Goal: Task Accomplishment & Management: Manage account settings

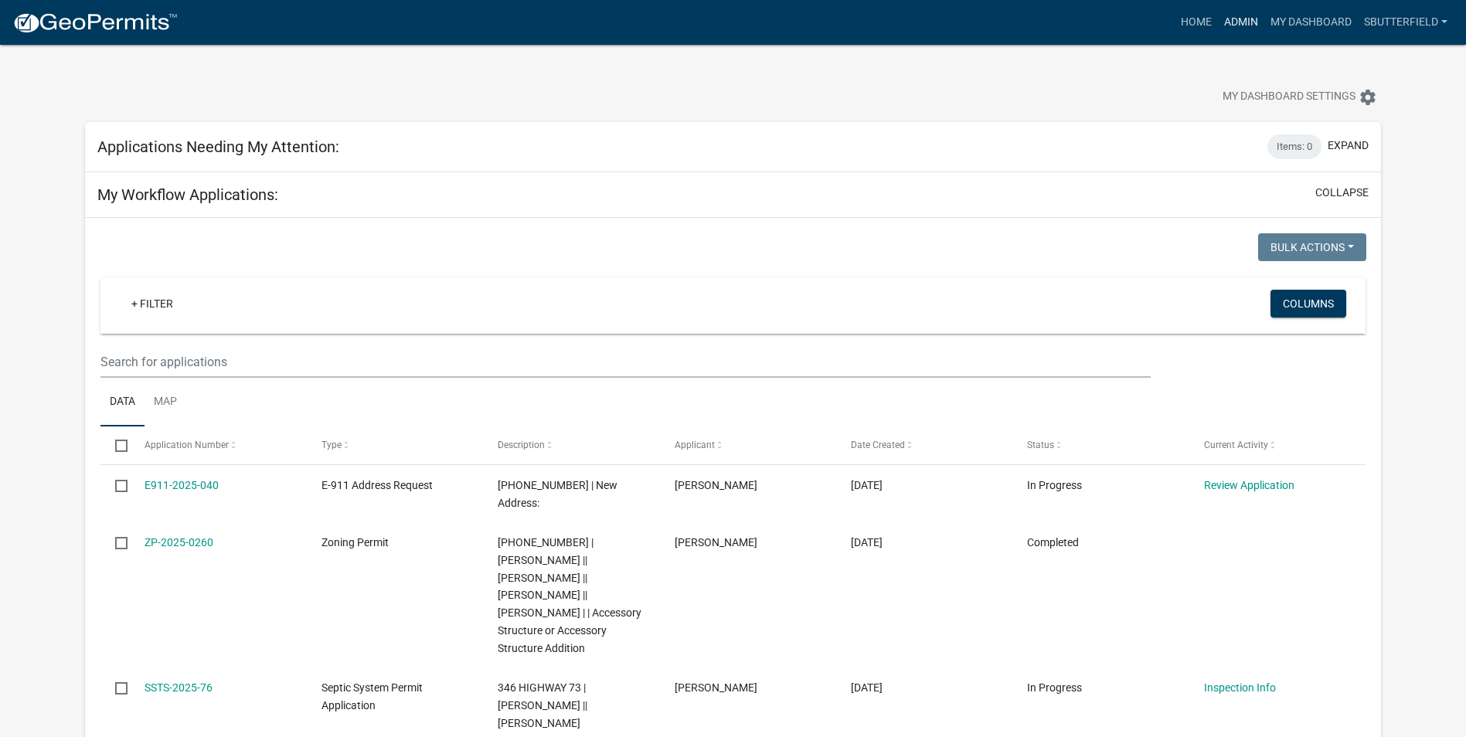
click at [1240, 24] on link "Admin" at bounding box center [1241, 22] width 46 height 29
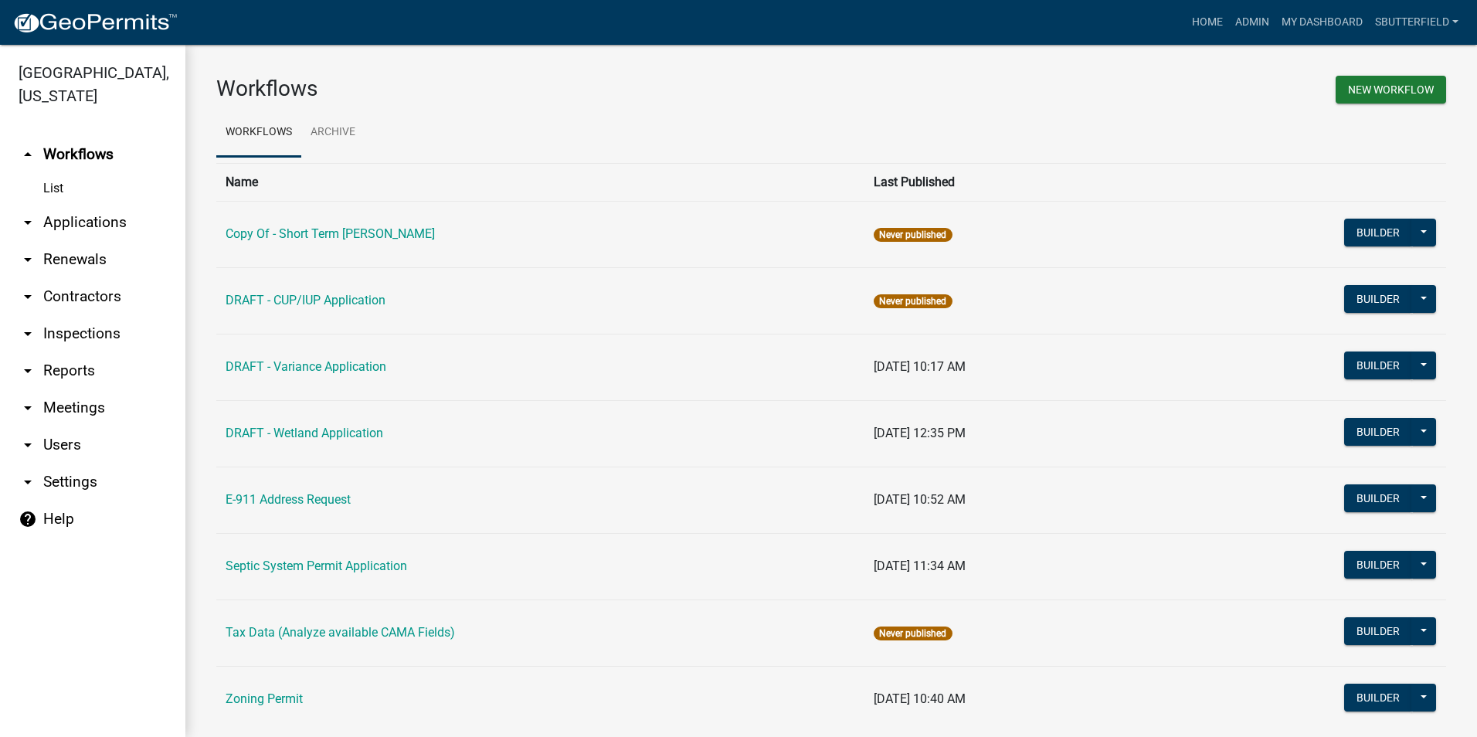
click at [31, 221] on icon "arrow_drop_down" at bounding box center [28, 222] width 19 height 19
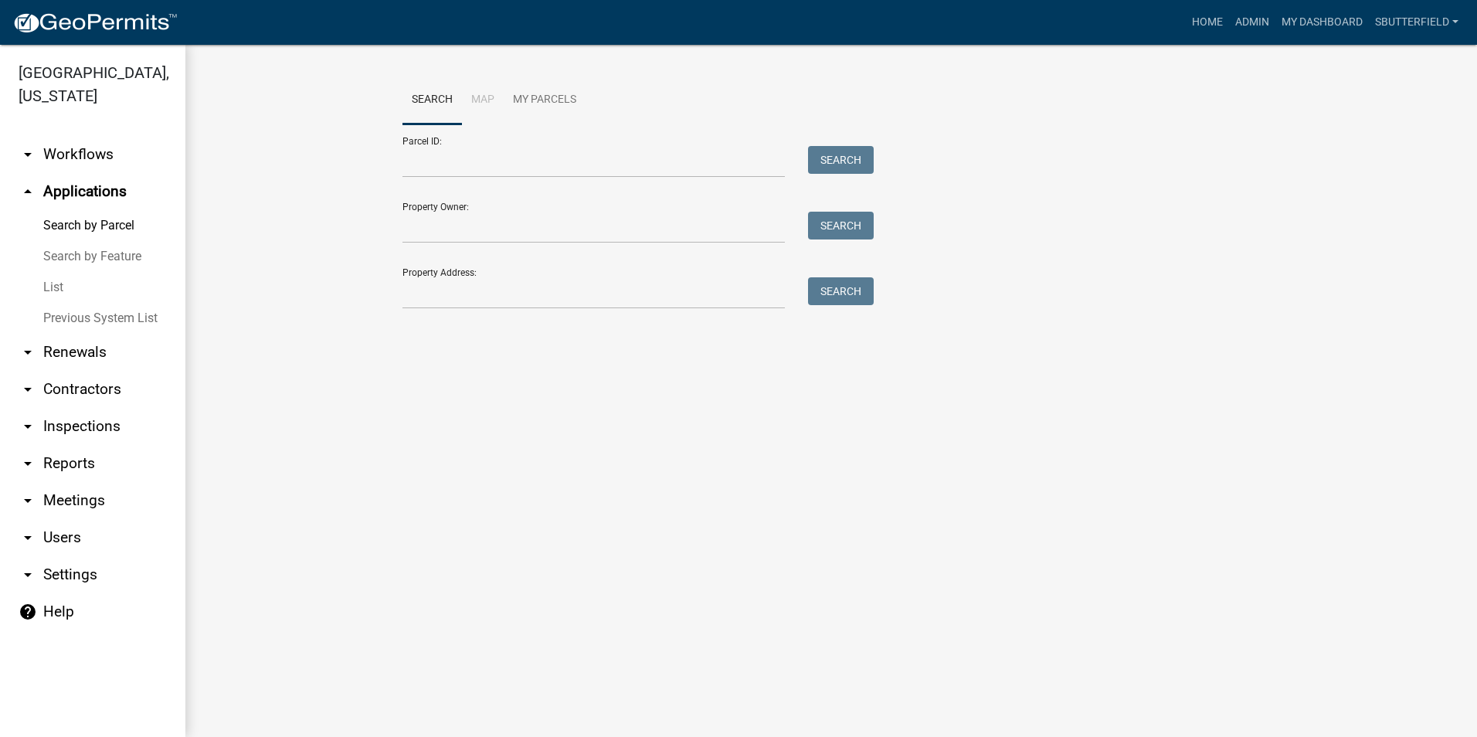
click at [55, 289] on link "List" at bounding box center [92, 287] width 185 height 31
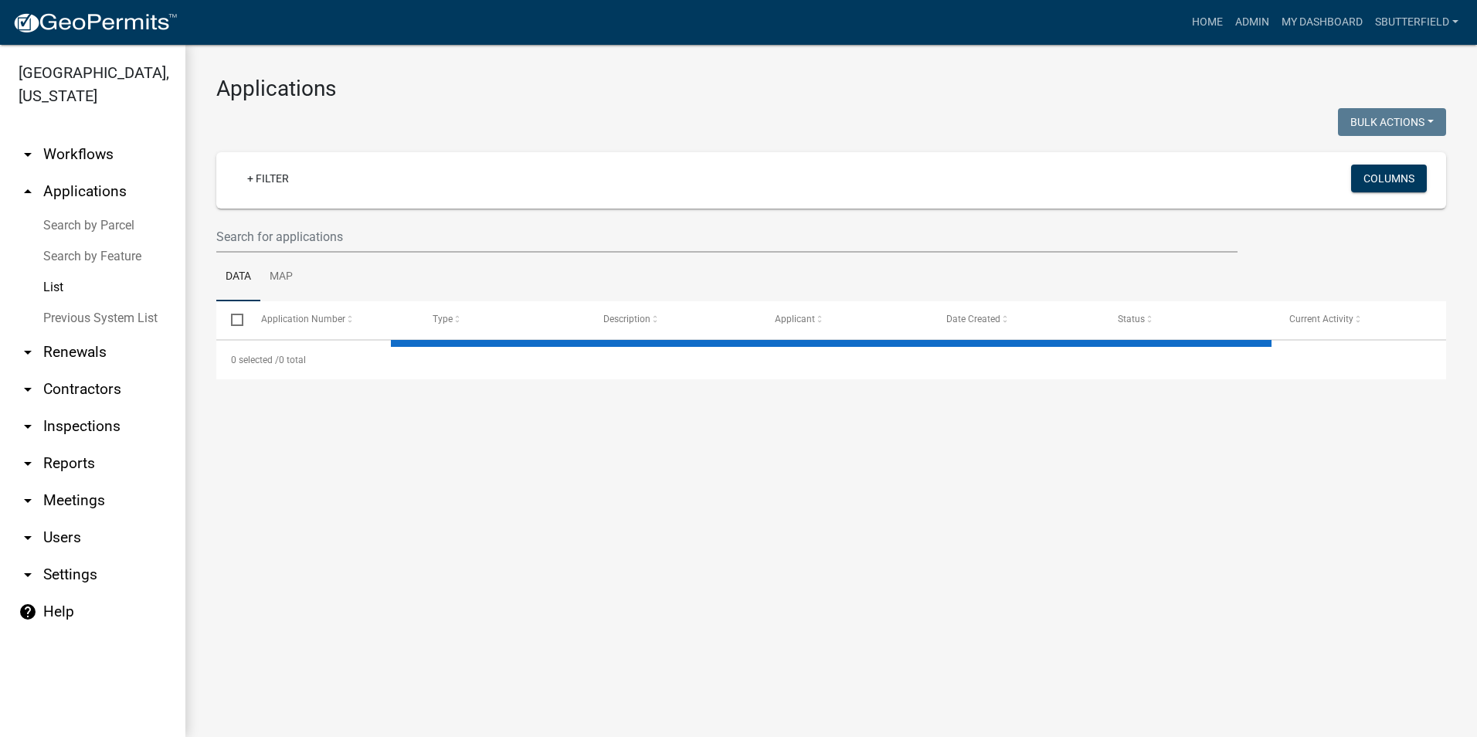
select select "1: 25"
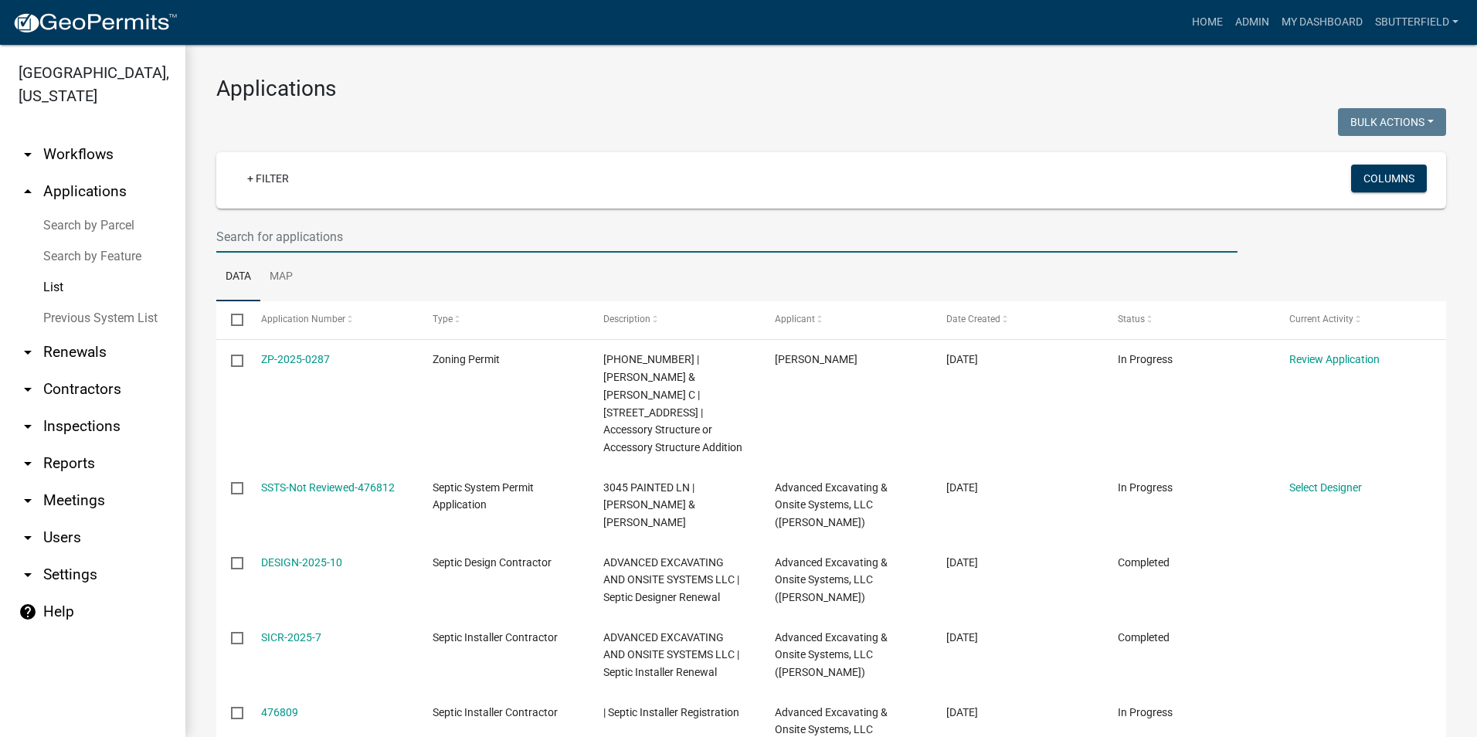
click at [335, 230] on input "text" at bounding box center [726, 237] width 1021 height 32
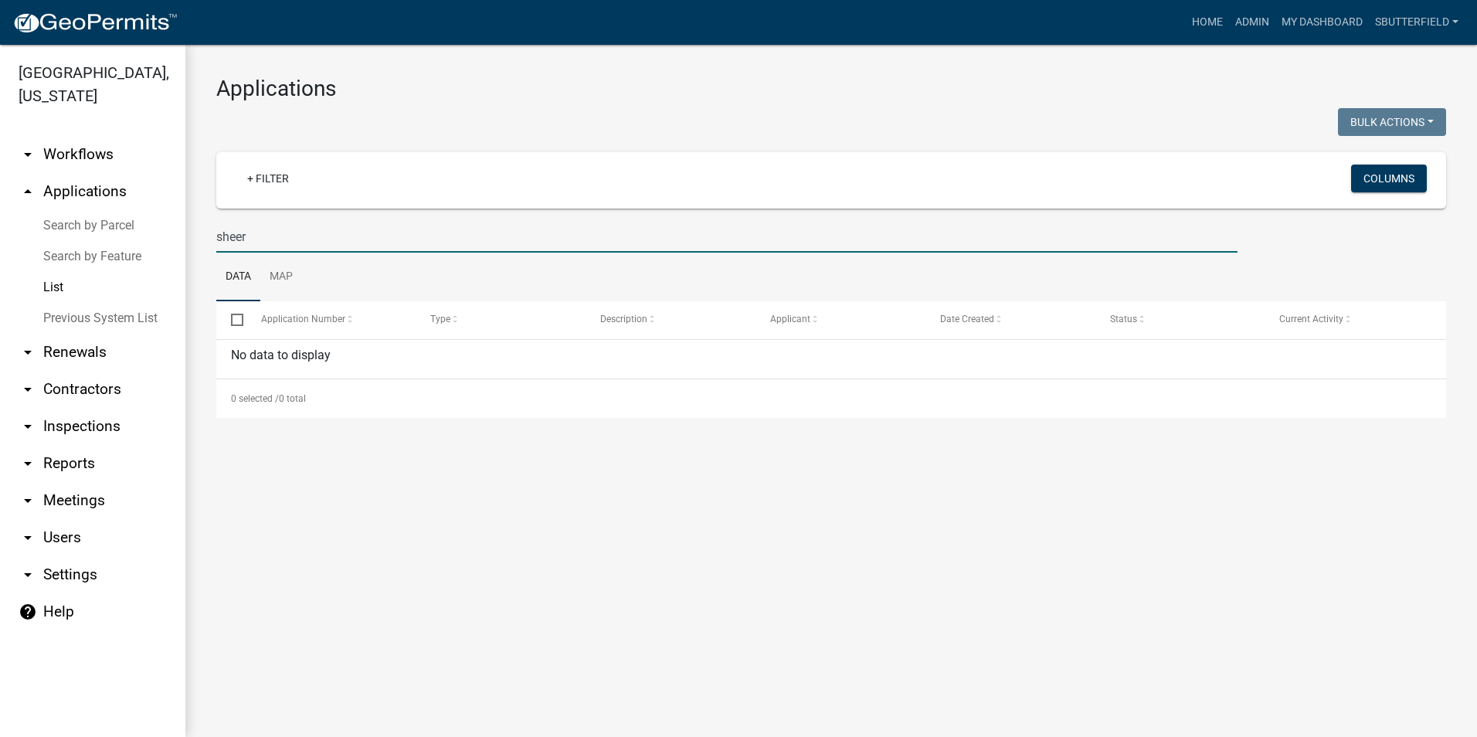
drag, startPoint x: 270, startPoint y: 234, endPoint x: 110, endPoint y: 240, distance: 160.1
click at [110, 240] on div "[GEOGRAPHIC_DATA], [US_STATE] arrow_drop_down Workflows List arrow_drop_up Appl…" at bounding box center [738, 391] width 1477 height 692
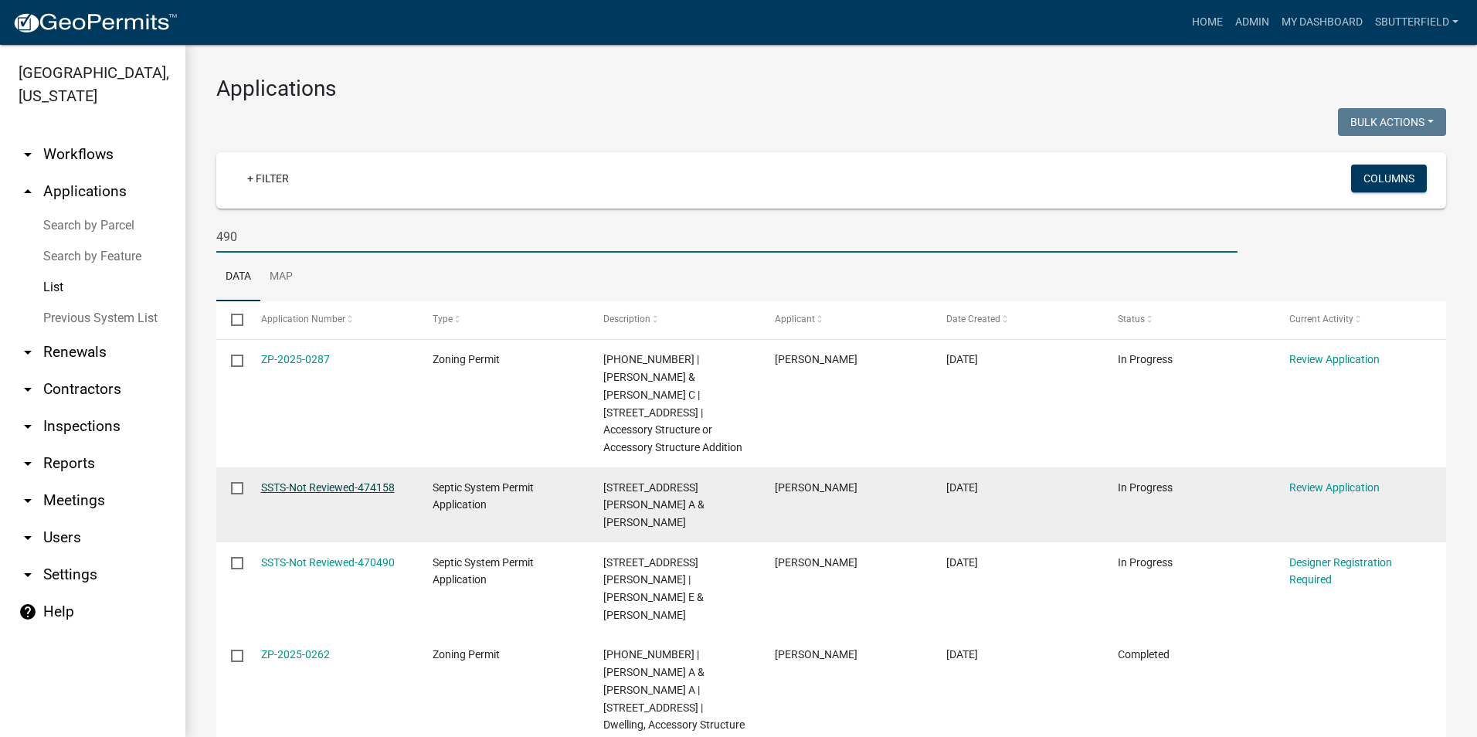
type input "490"
click at [330, 481] on link "SSTS-Not Reviewed-474158" at bounding box center [328, 487] width 134 height 12
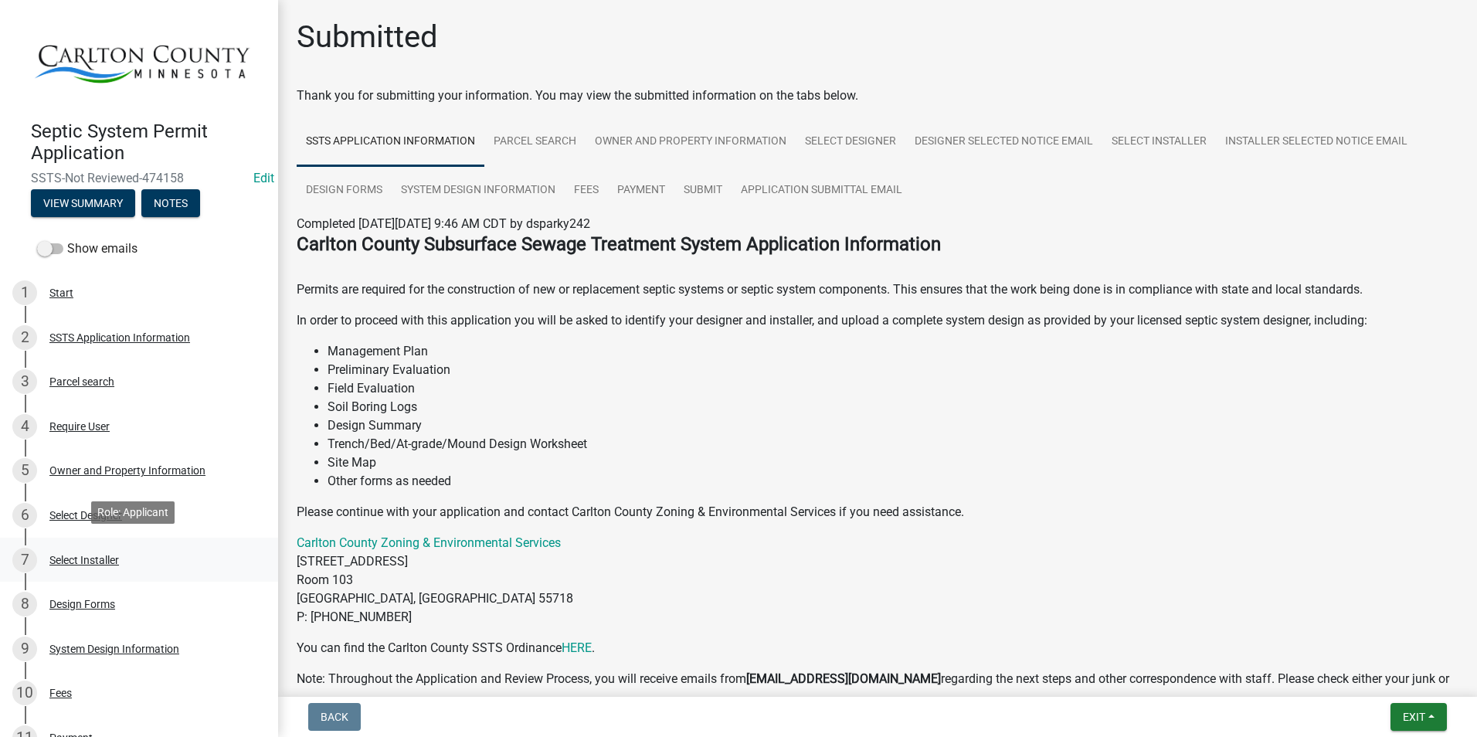
click at [94, 555] on div "Select Installer" at bounding box center [84, 560] width 70 height 11
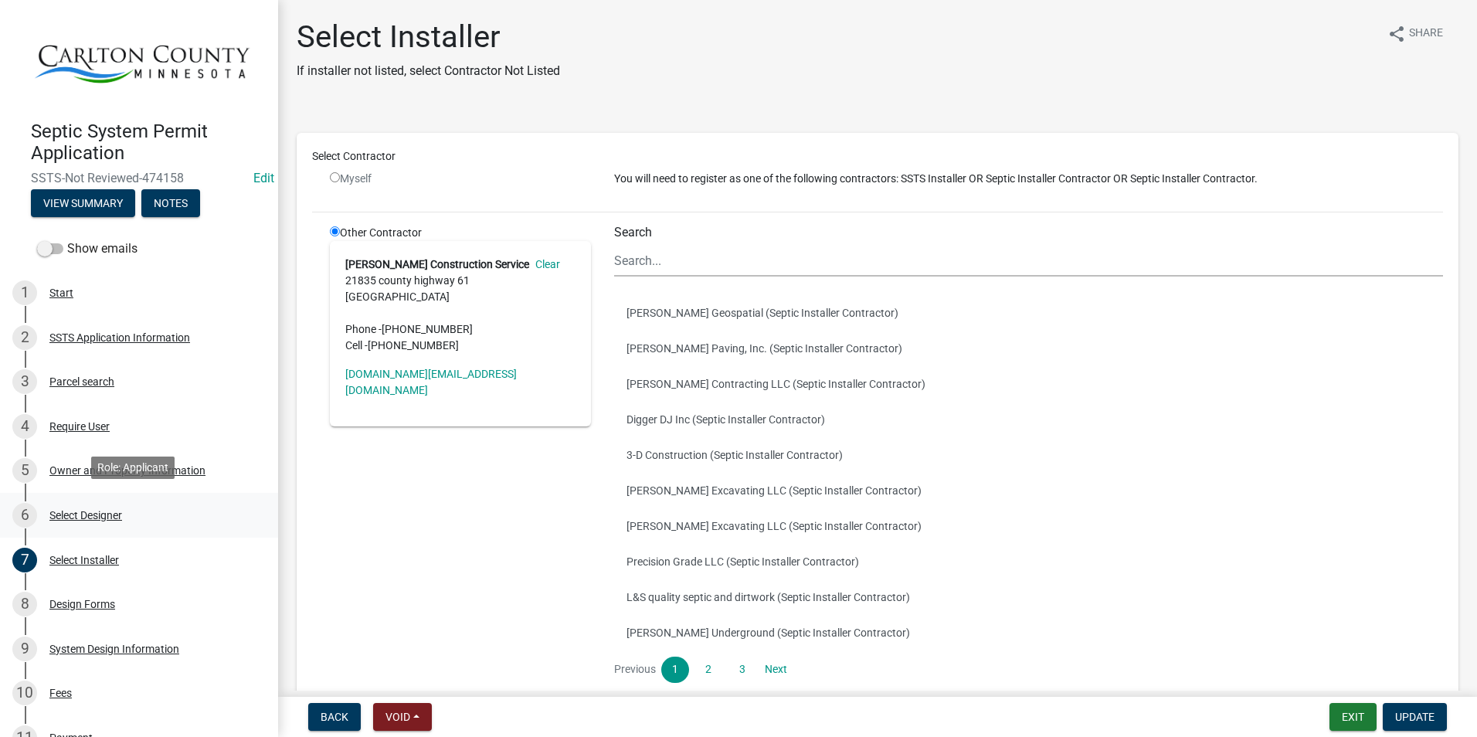
click at [85, 510] on div "Select Designer" at bounding box center [85, 515] width 73 height 11
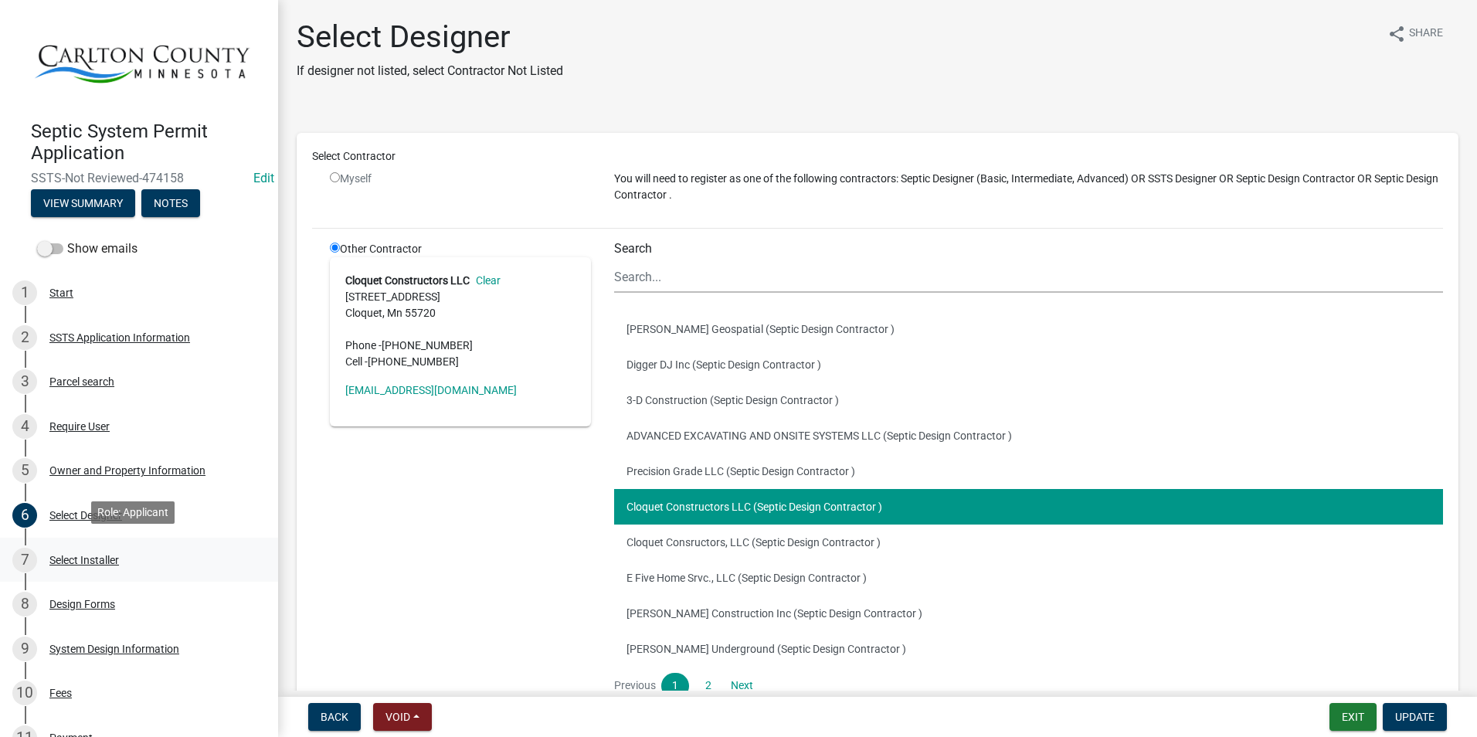
click at [84, 555] on div "Select Installer" at bounding box center [84, 560] width 70 height 11
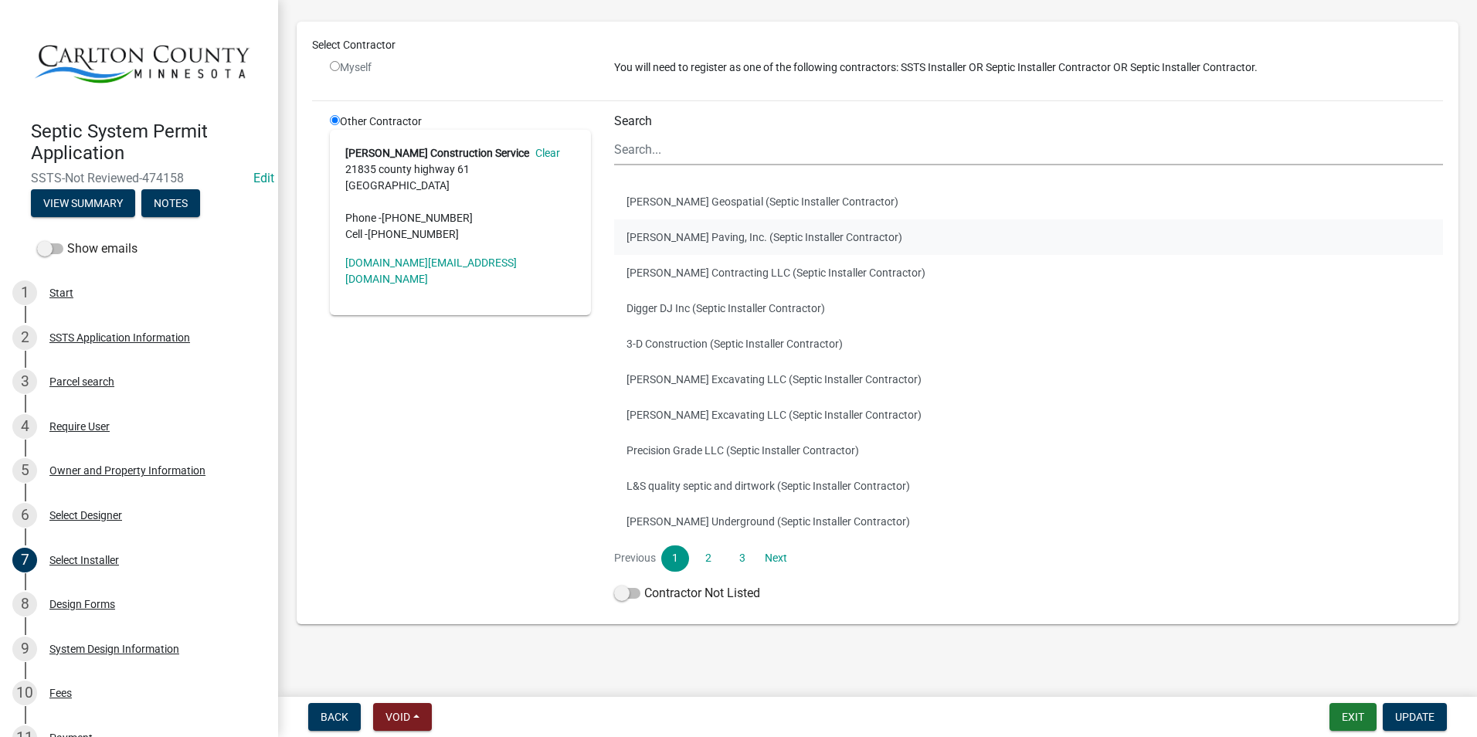
scroll to position [117, 0]
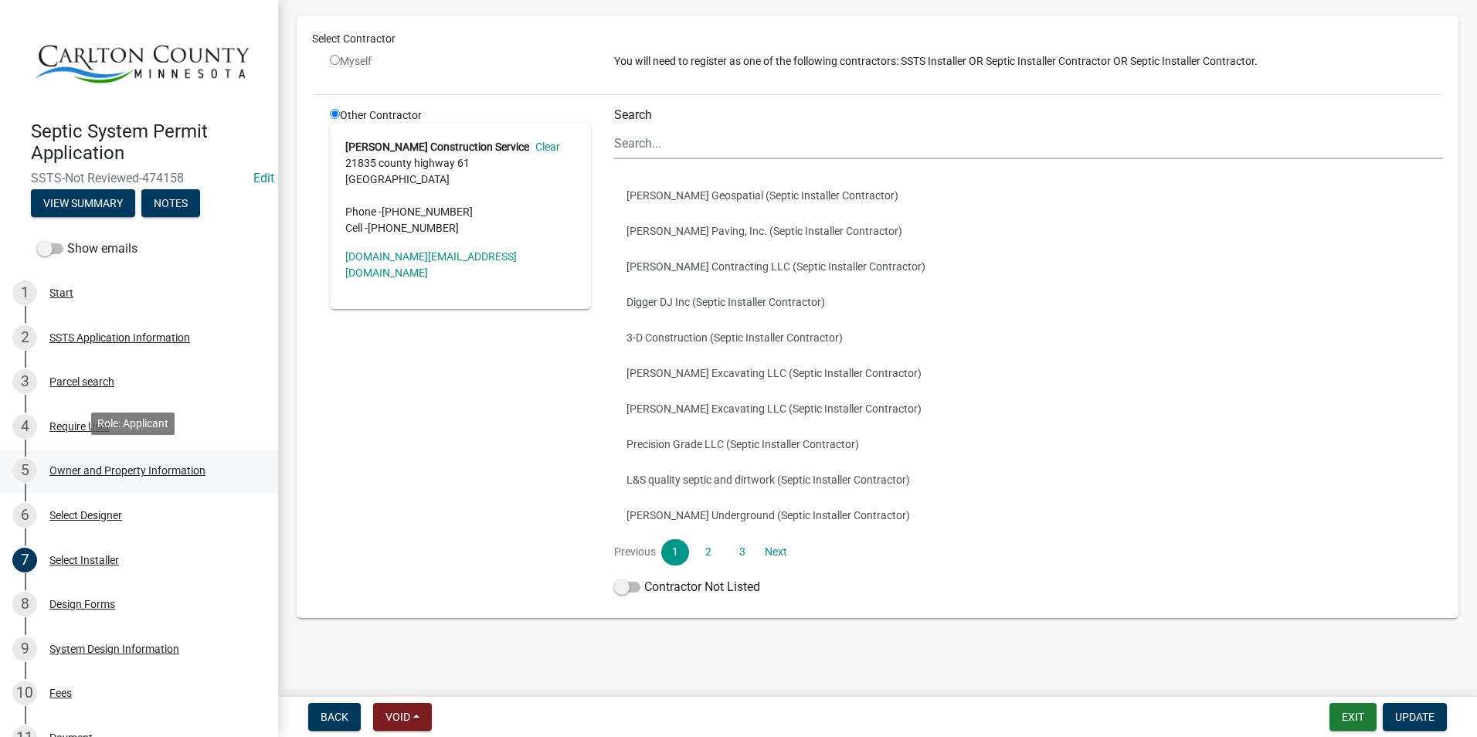
click at [112, 465] on div "Owner and Property Information" at bounding box center [127, 470] width 156 height 11
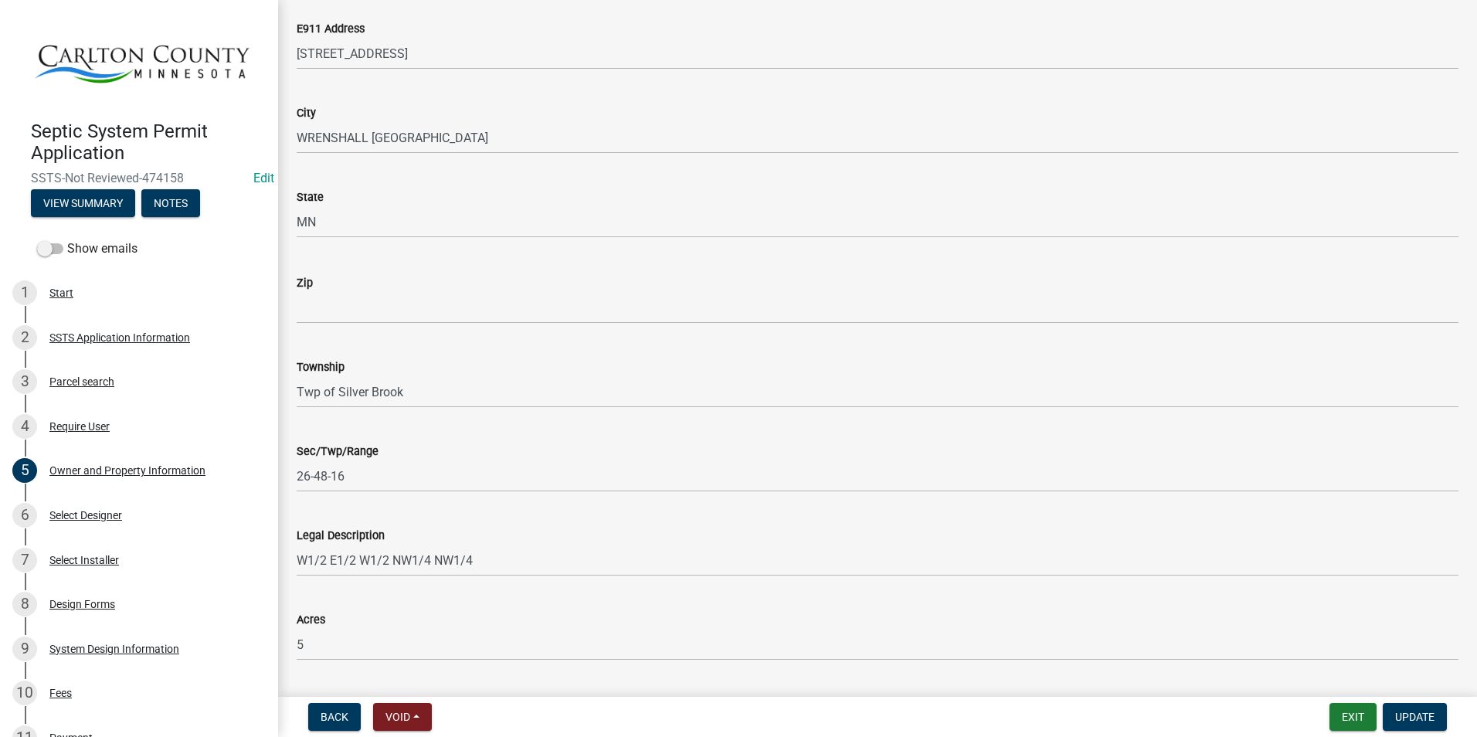
scroll to position [970, 0]
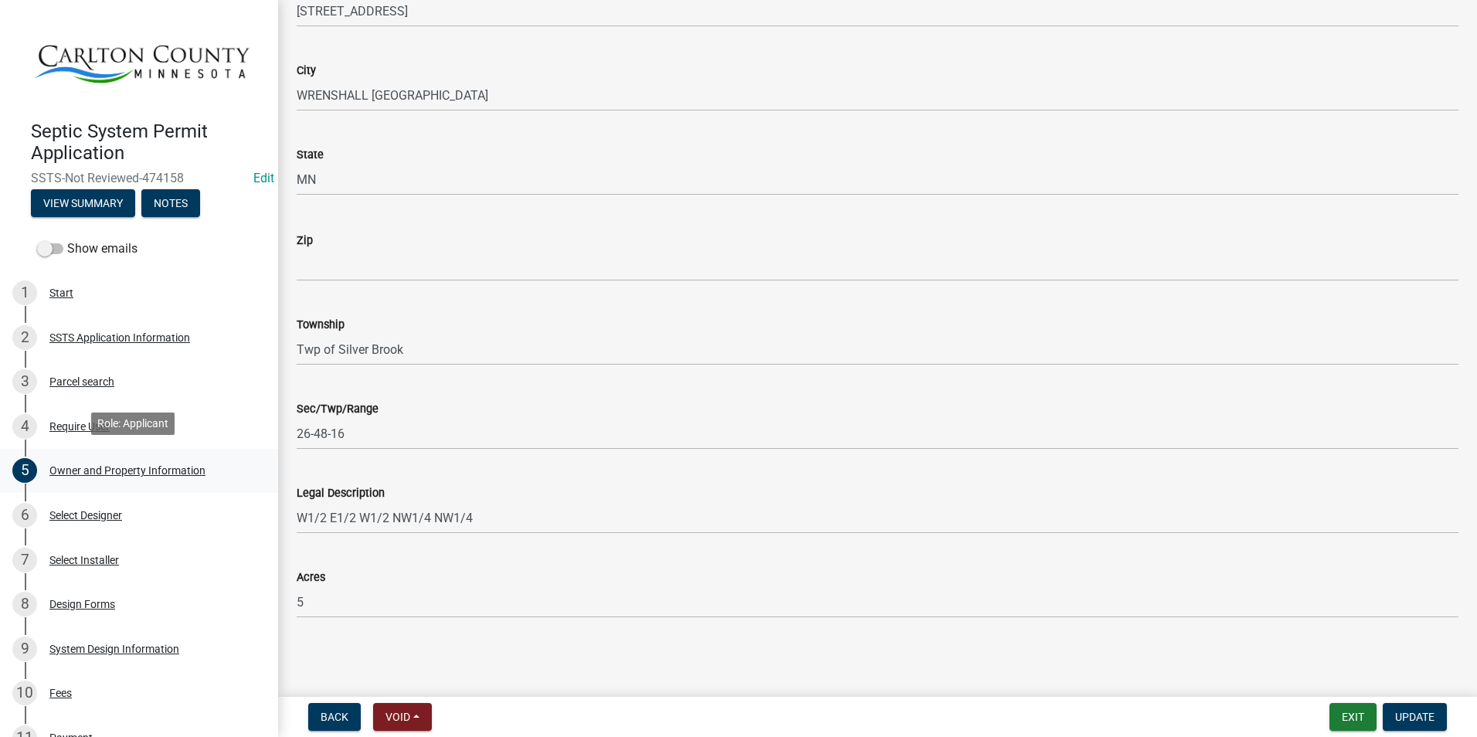
click at [90, 465] on div "Owner and Property Information" at bounding box center [127, 470] width 156 height 11
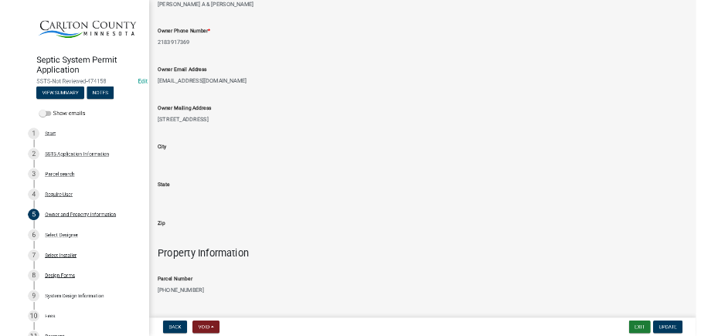
scroll to position [0, 0]
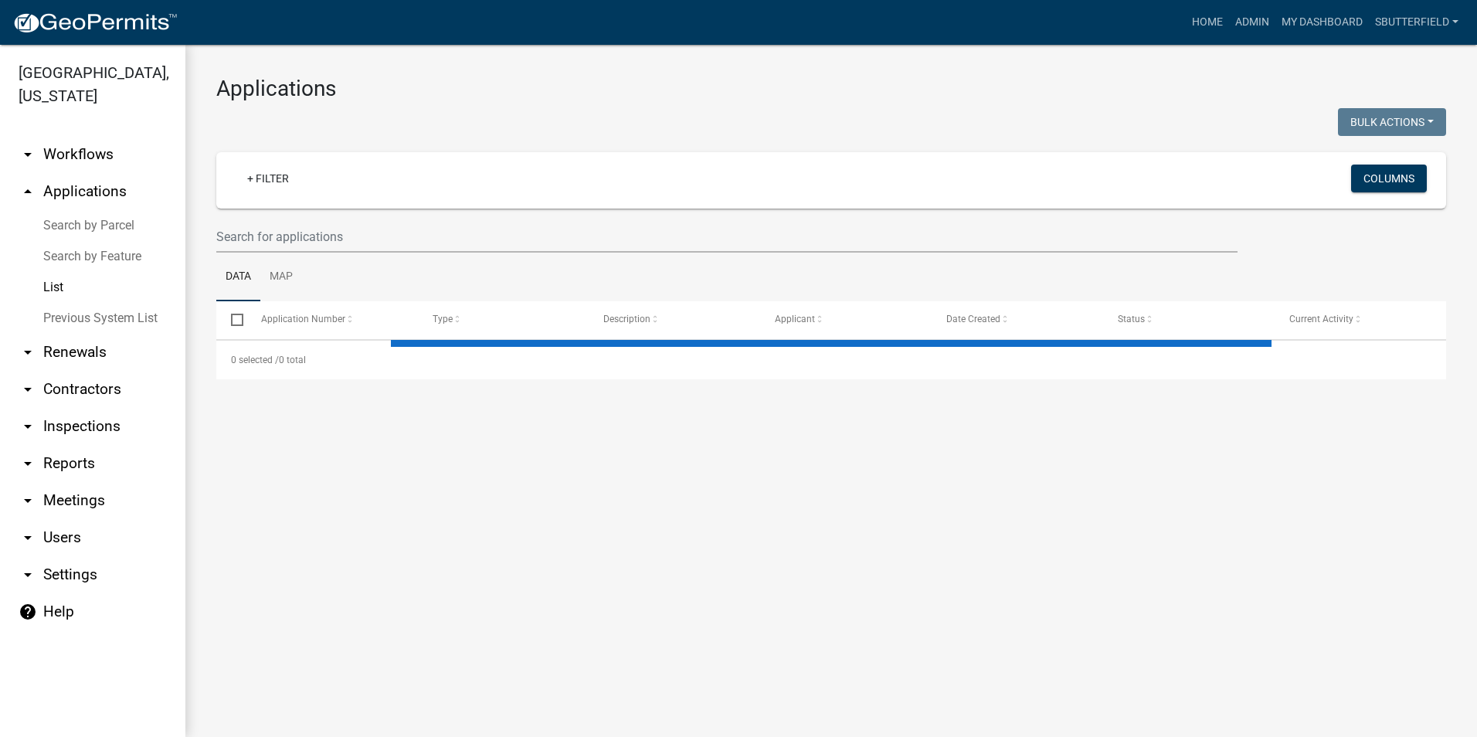
select select "1: 25"
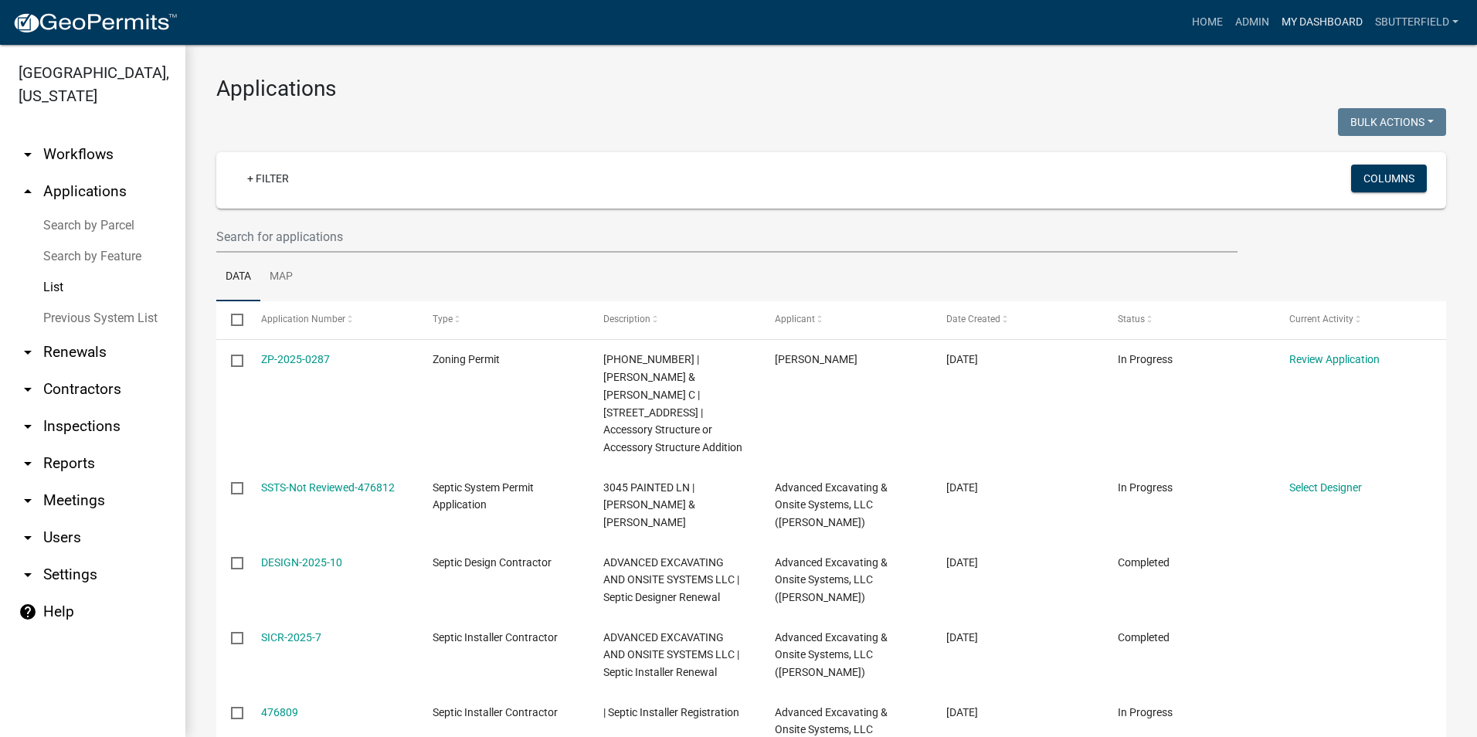
click at [1324, 15] on link "My Dashboard" at bounding box center [1322, 22] width 93 height 29
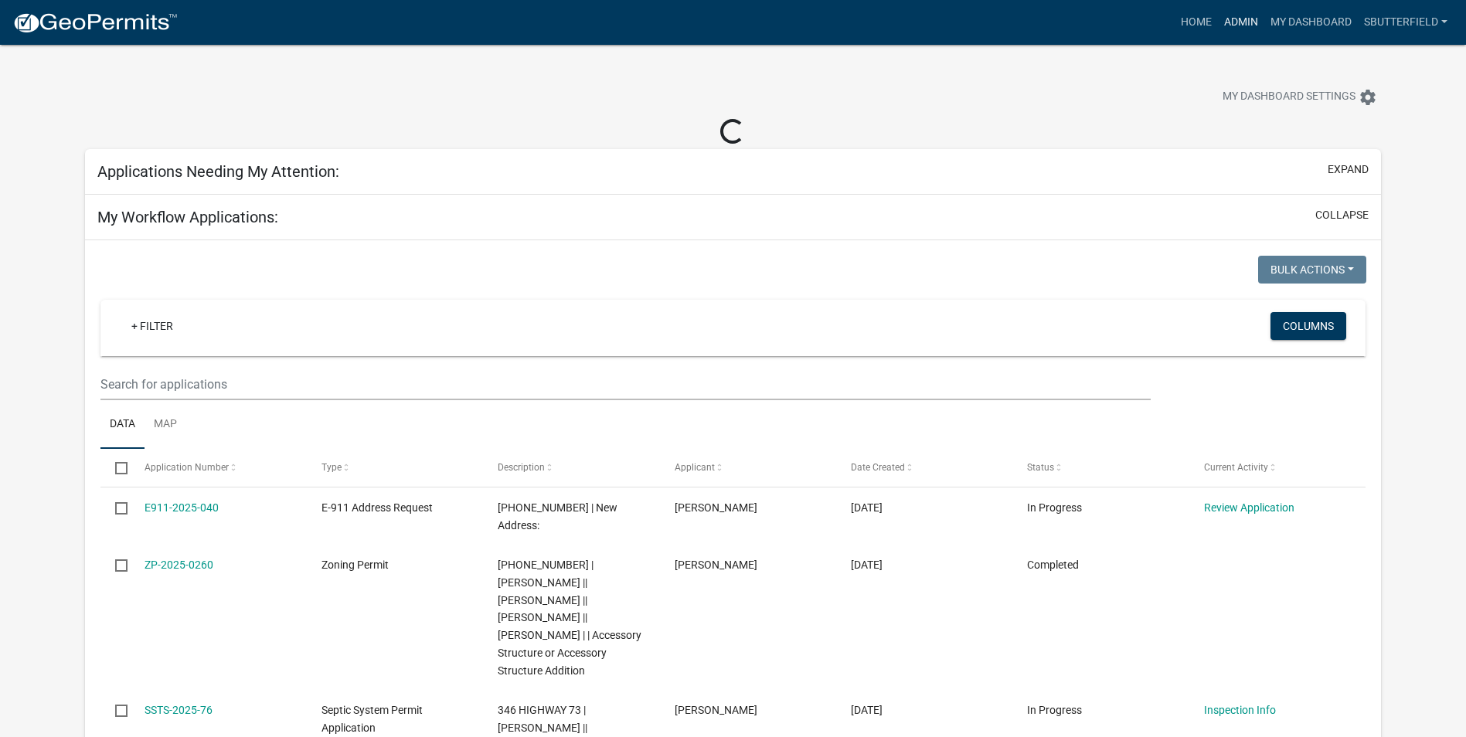
click at [1251, 19] on link "Admin" at bounding box center [1241, 22] width 46 height 29
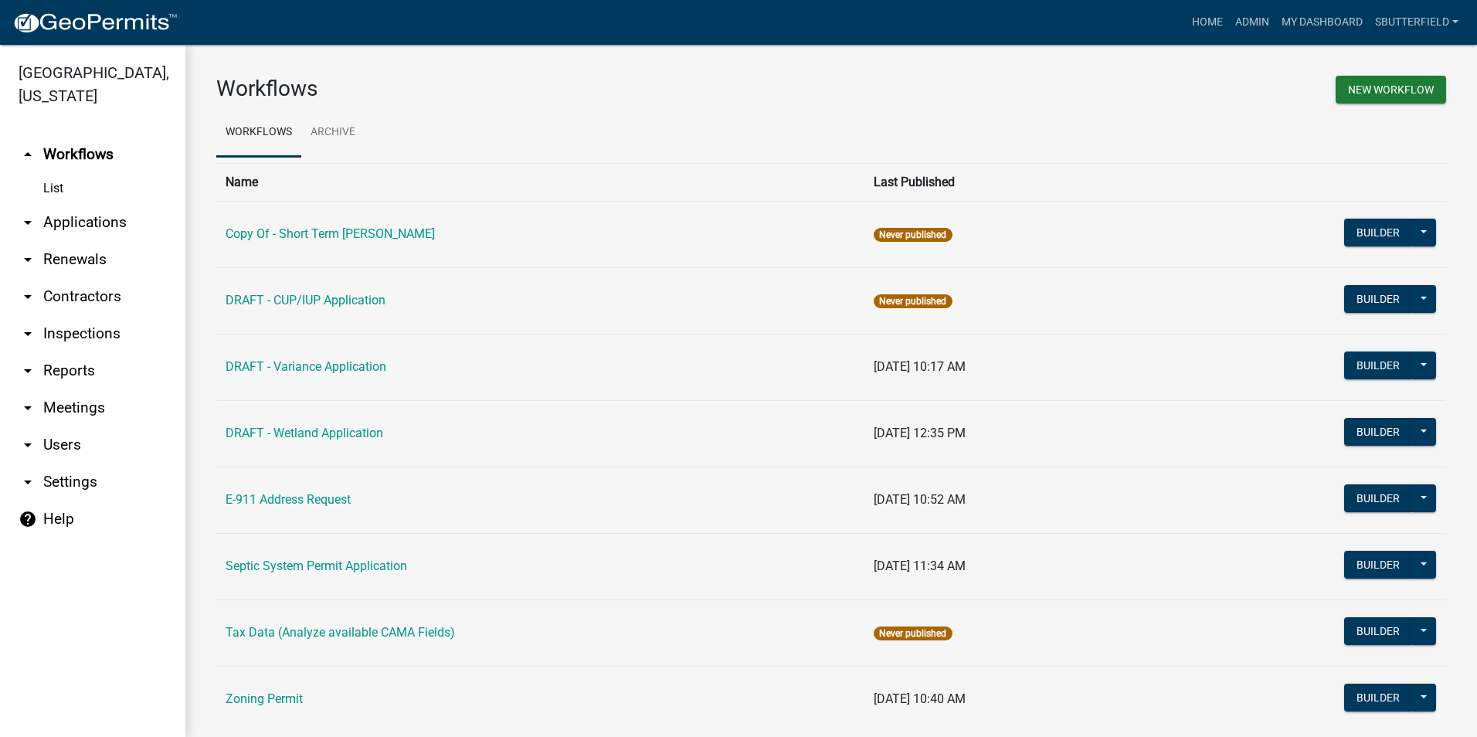
click at [26, 218] on icon "arrow_drop_down" at bounding box center [28, 222] width 19 height 19
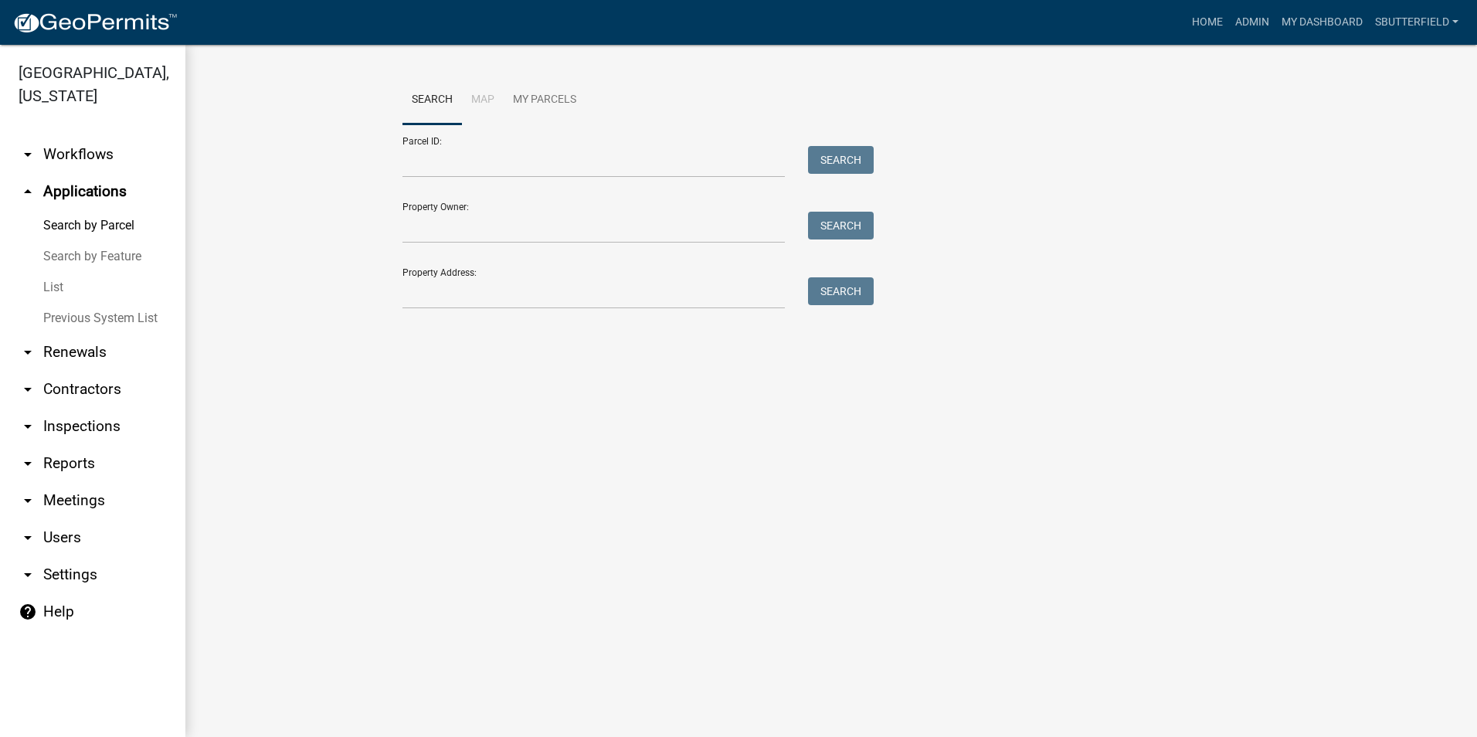
click at [74, 287] on link "List" at bounding box center [92, 287] width 185 height 31
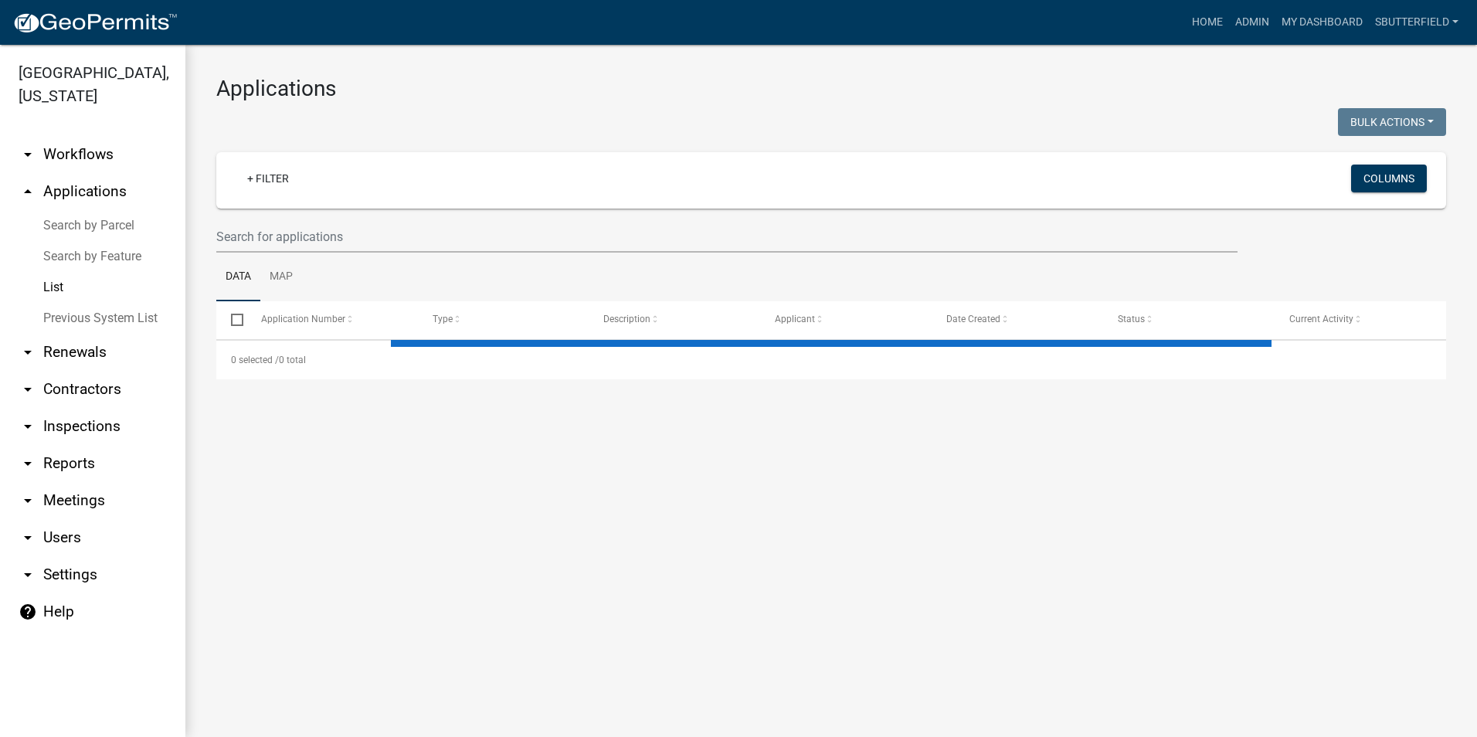
select select "1: 25"
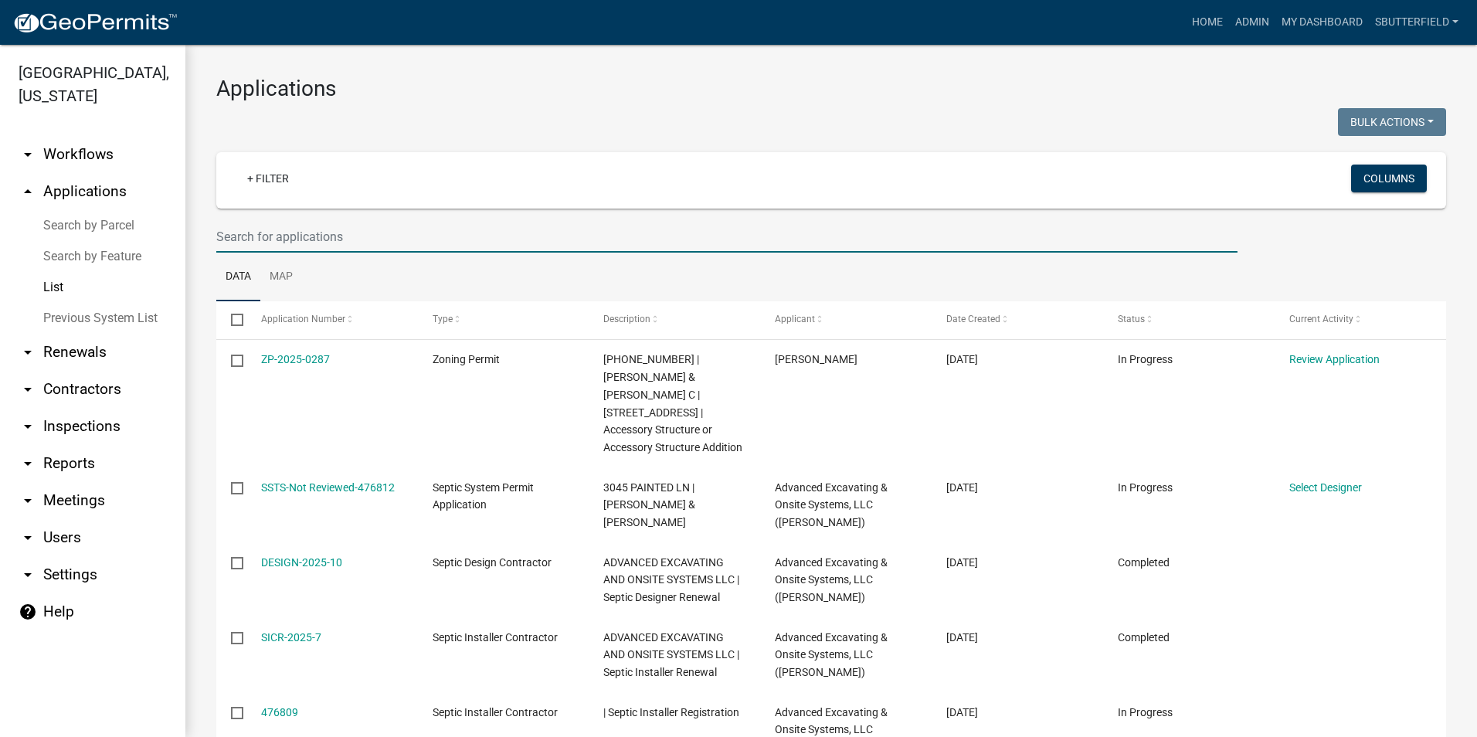
click at [316, 234] on input "text" at bounding box center [726, 237] width 1021 height 32
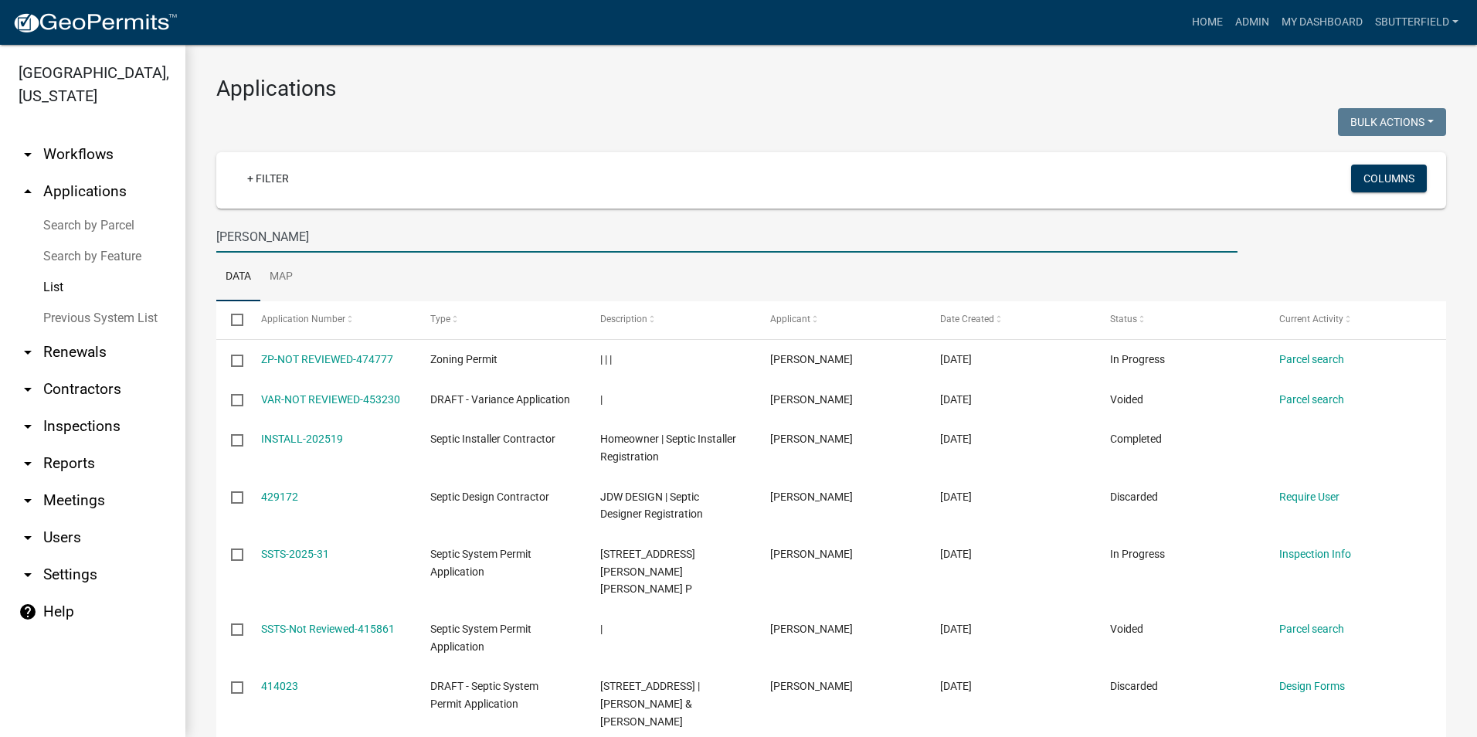
drag, startPoint x: 292, startPoint y: 228, endPoint x: 182, endPoint y: 212, distance: 110.8
click at [174, 216] on div "Carlton County, Minnesota arrow_drop_down Workflows List arrow_drop_up Applicat…" at bounding box center [738, 391] width 1477 height 692
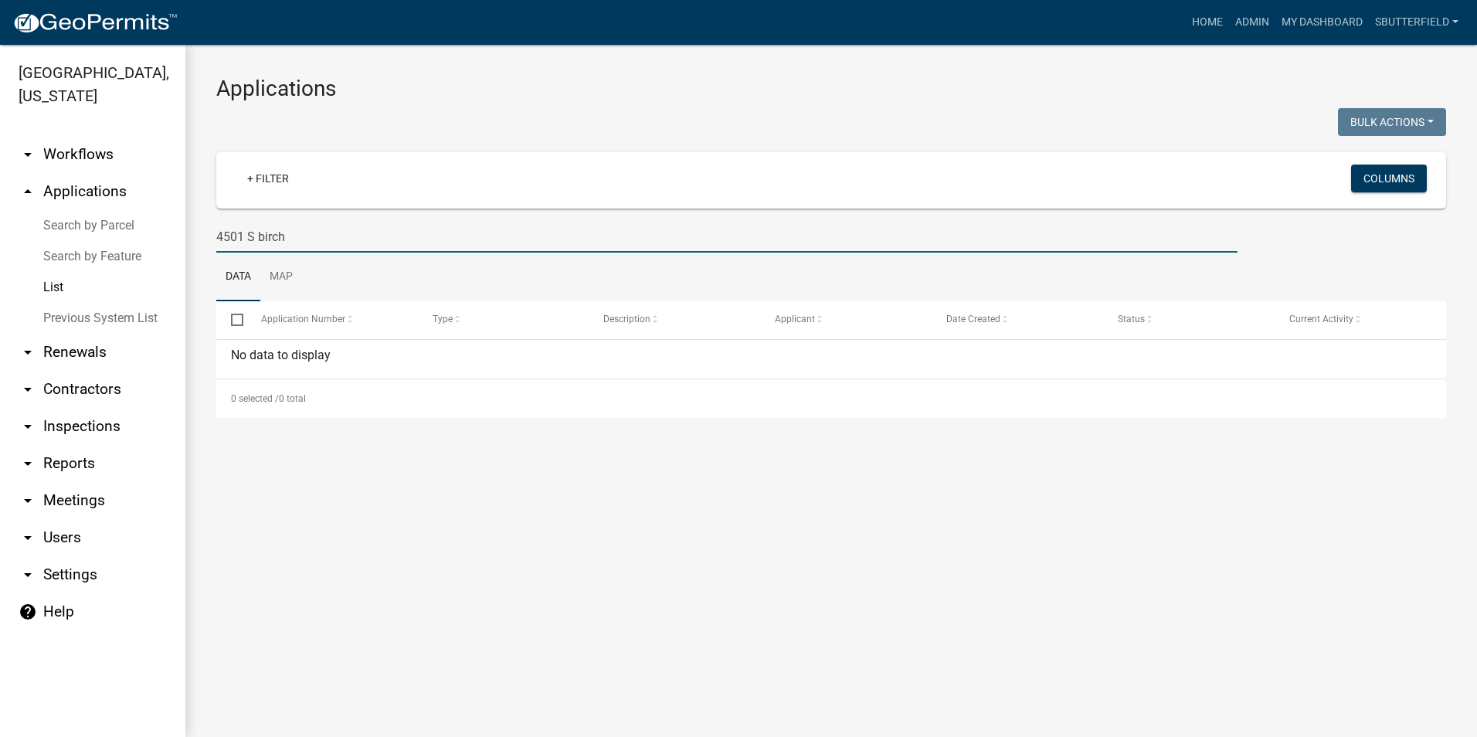
drag, startPoint x: 302, startPoint y: 238, endPoint x: 200, endPoint y: 228, distance: 102.5
click at [200, 228] on div "Applications Bulk Actions Void Expire Lock Withdraw + Filter Columns 4501 S bir…" at bounding box center [831, 247] width 1292 height 404
type input "4501"
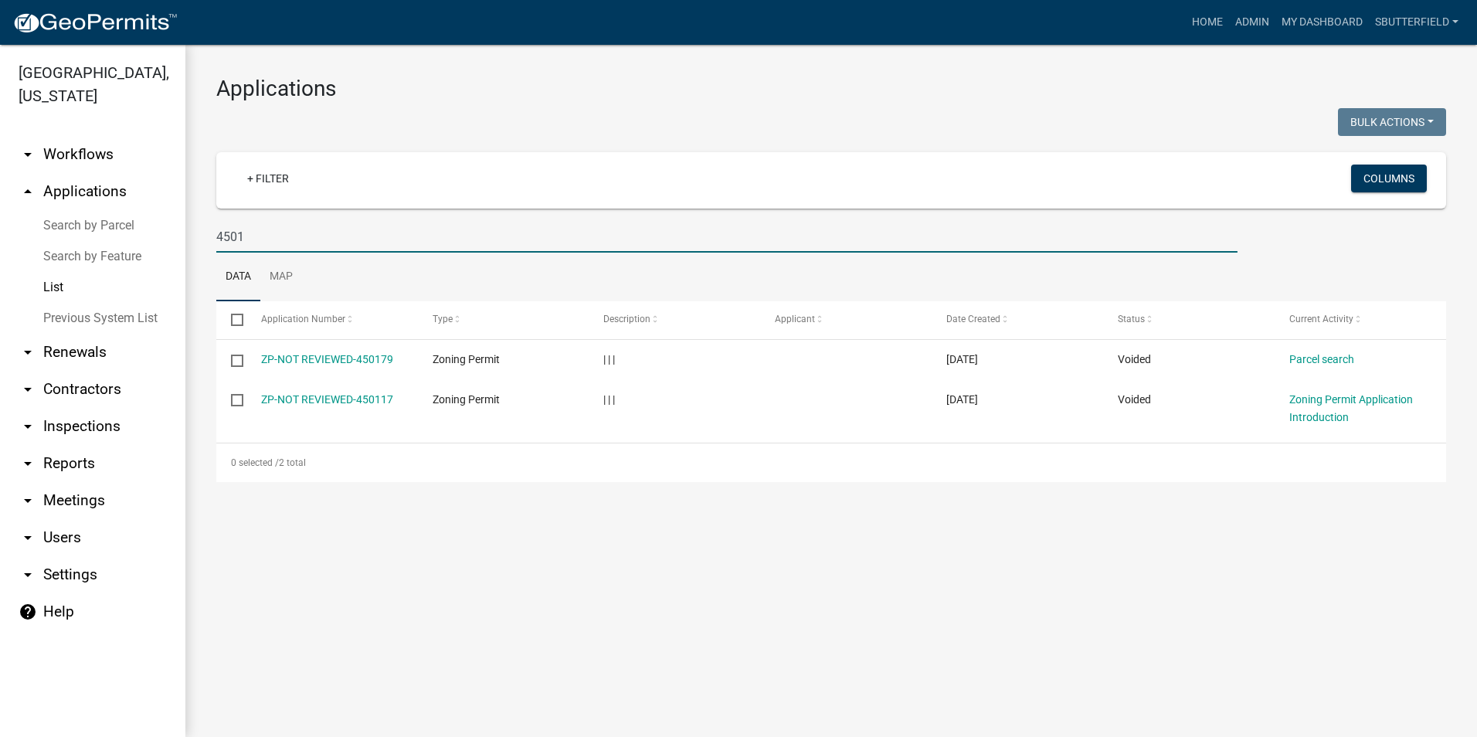
click at [355, 396] on link "ZP-NOT REVIEWED-450117" at bounding box center [327, 399] width 132 height 12
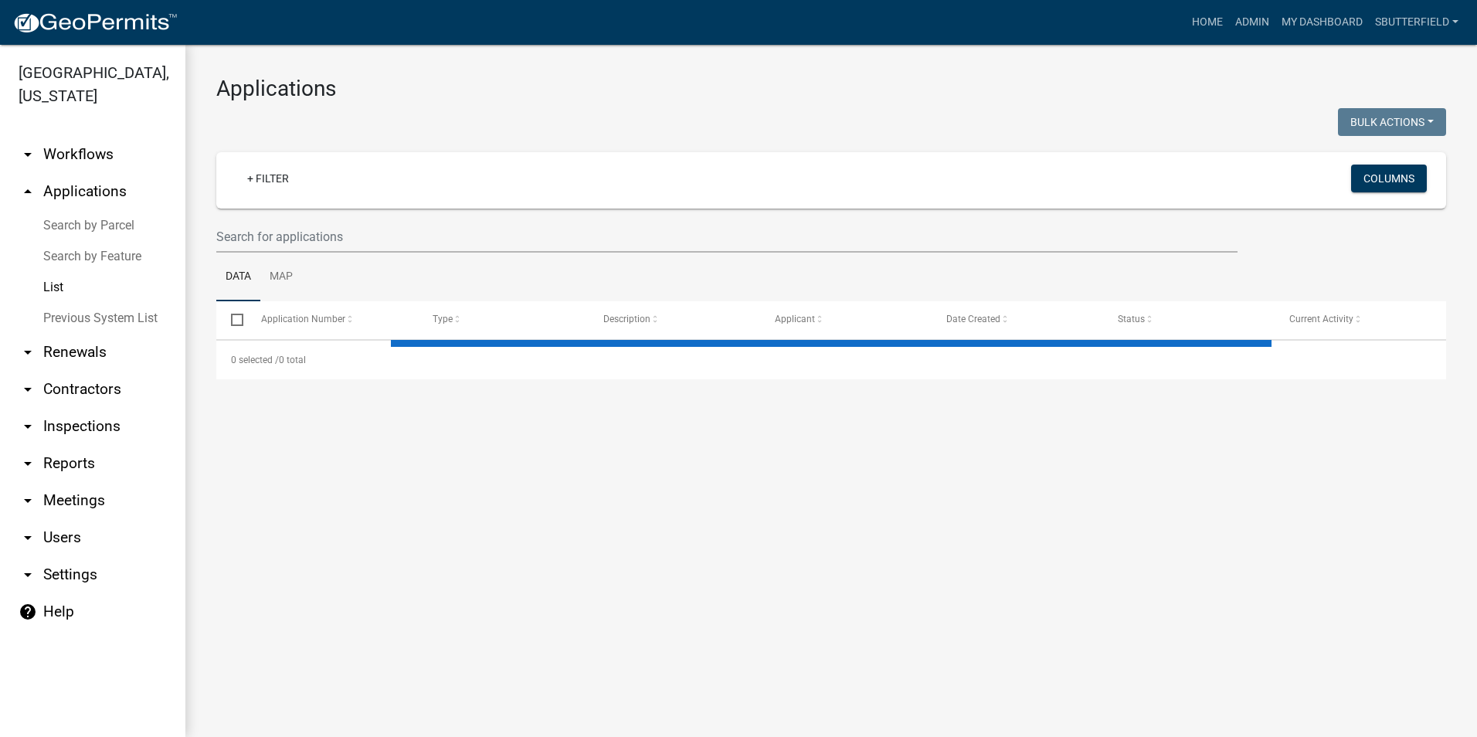
select select "1: 25"
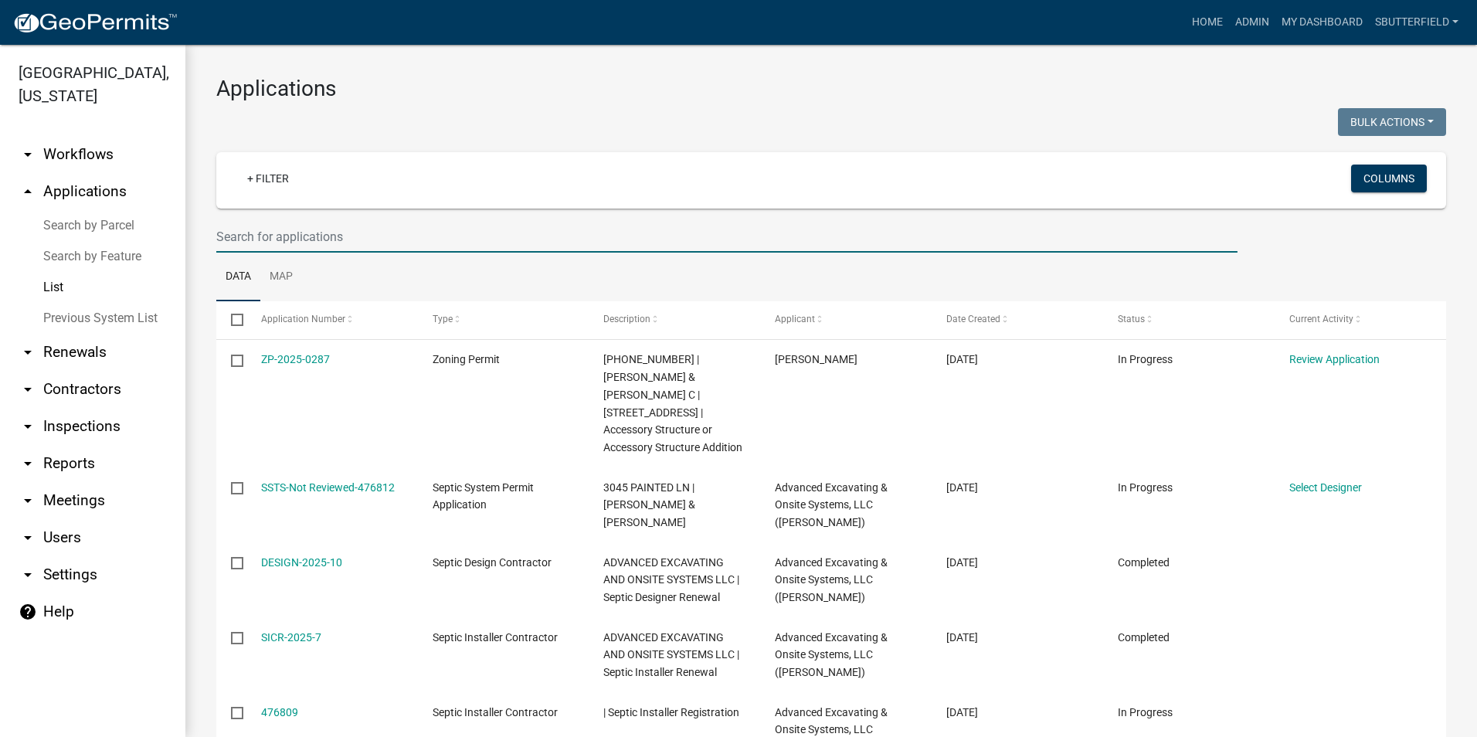
click at [340, 234] on input "text" at bounding box center [726, 237] width 1021 height 32
click at [341, 224] on input "text" at bounding box center [726, 237] width 1021 height 32
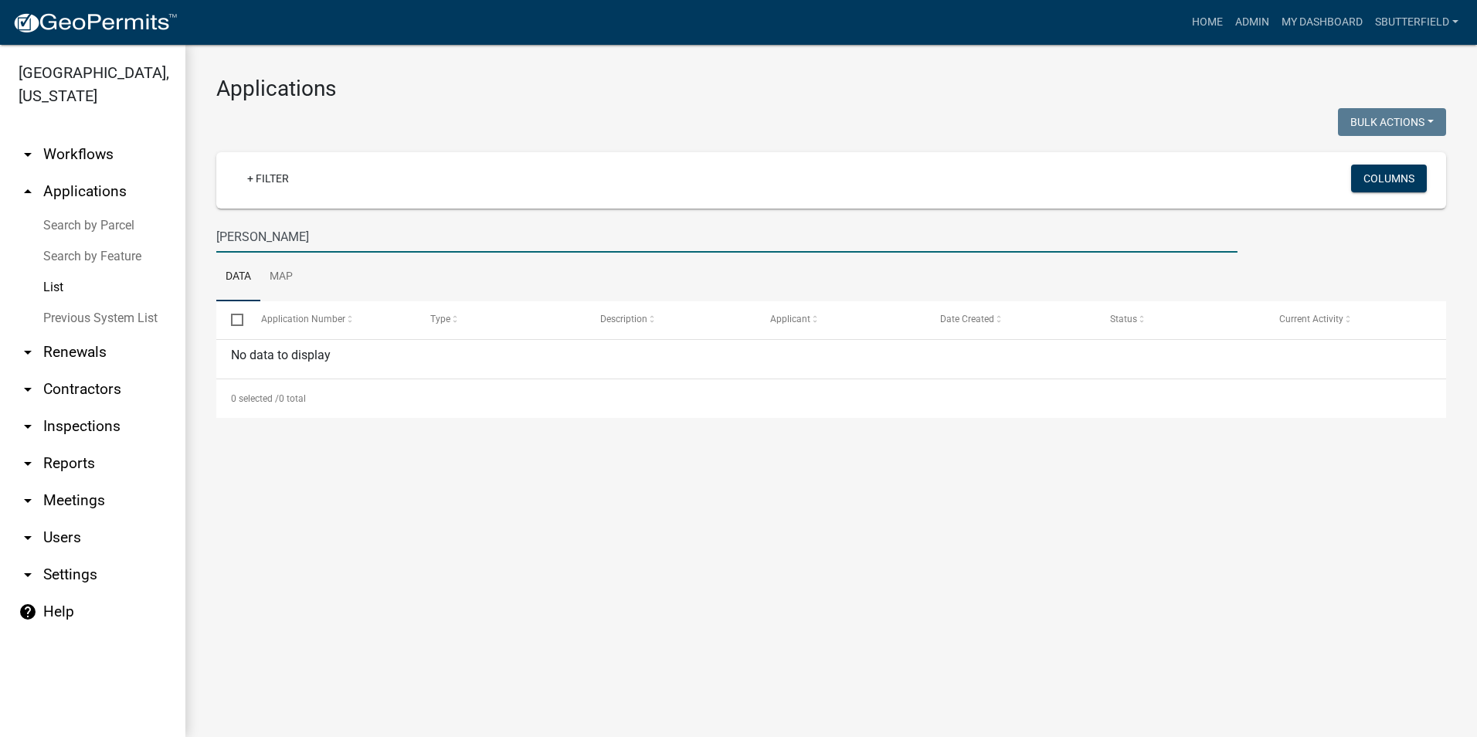
click at [59, 285] on link "List" at bounding box center [92, 287] width 185 height 31
click at [287, 237] on input "chad walsh" at bounding box center [726, 237] width 1021 height 32
drag, startPoint x: 296, startPoint y: 232, endPoint x: 208, endPoint y: 226, distance: 88.3
click at [208, 226] on div "chad walsh" at bounding box center [727, 237] width 1045 height 32
type input "66-016-"
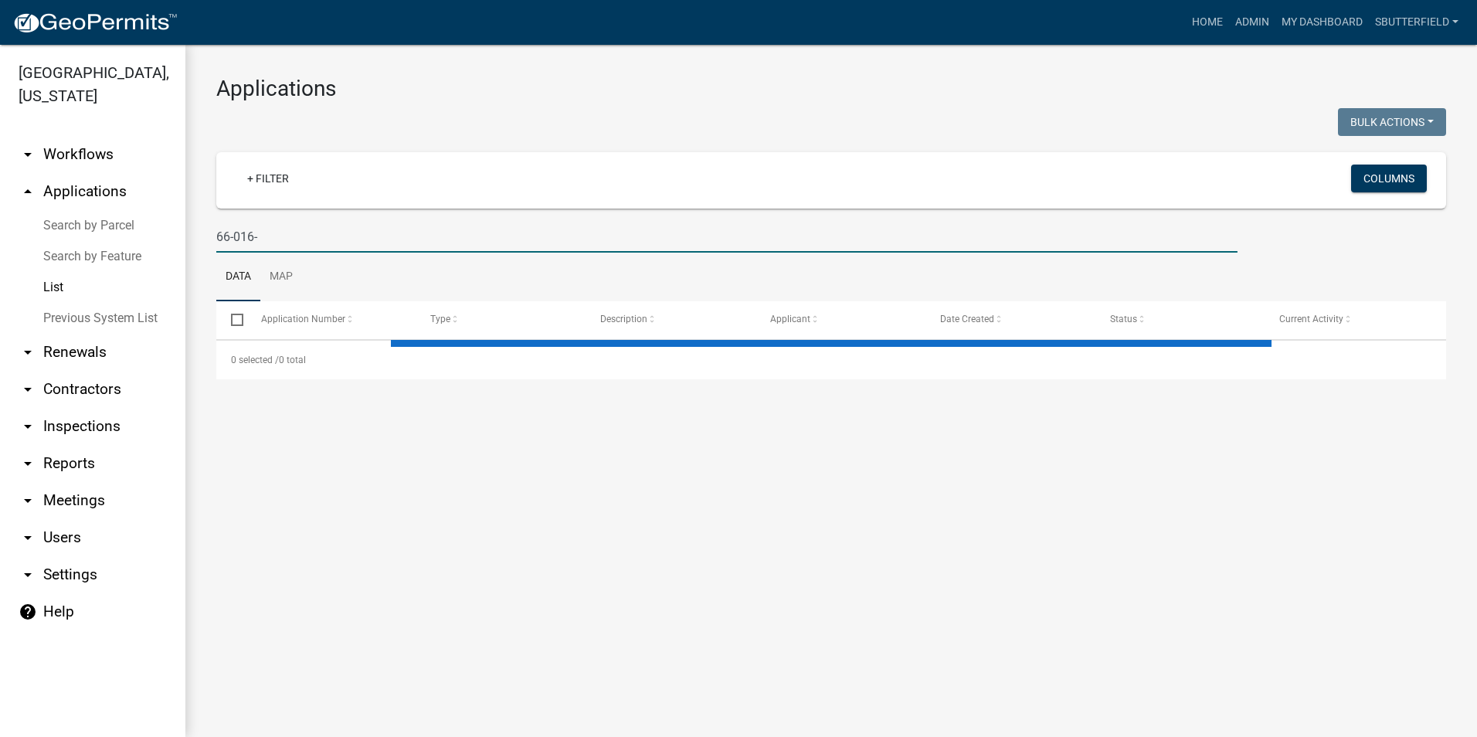
select select "1: 25"
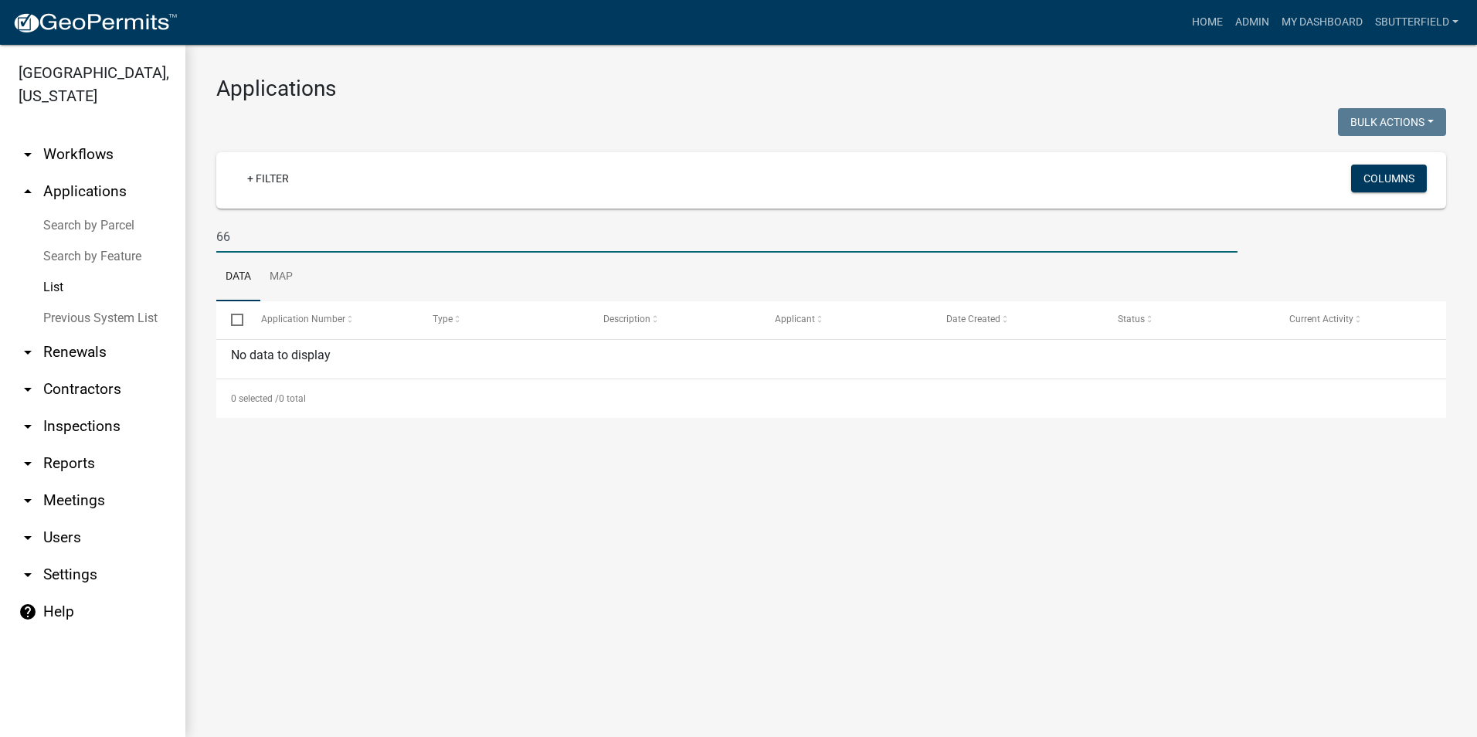
type input "6"
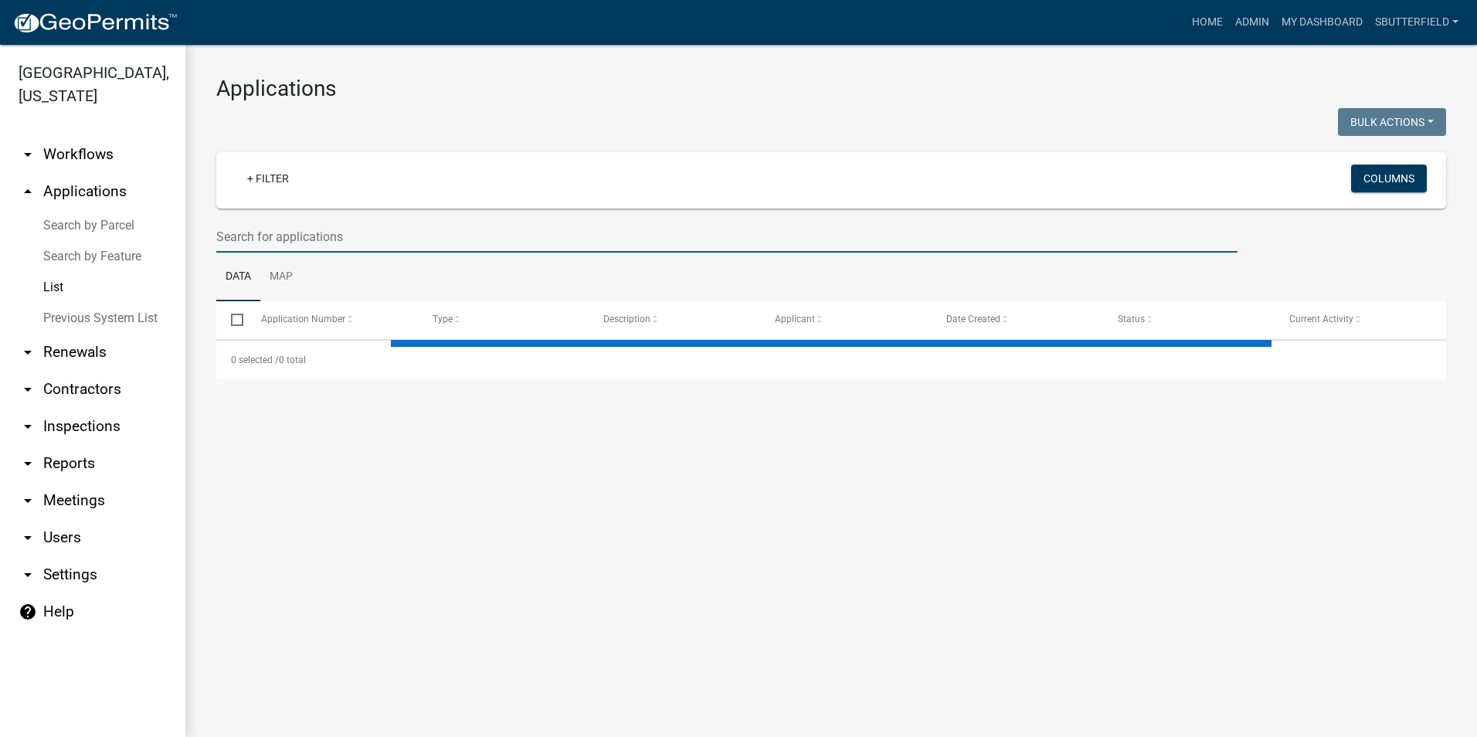
select select "1: 25"
